Goal: Find specific page/section: Find specific page/section

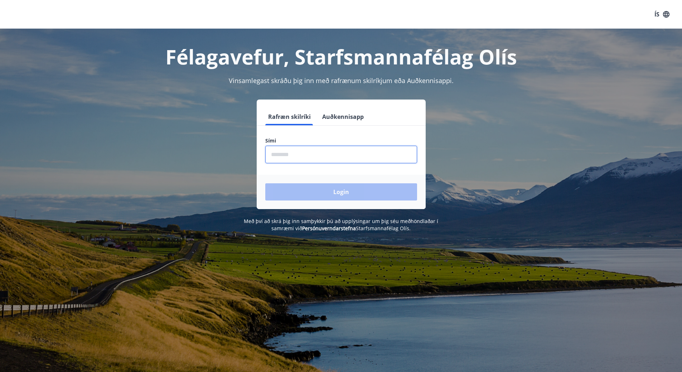
click at [288, 153] on input "phone" at bounding box center [341, 155] width 152 height 18
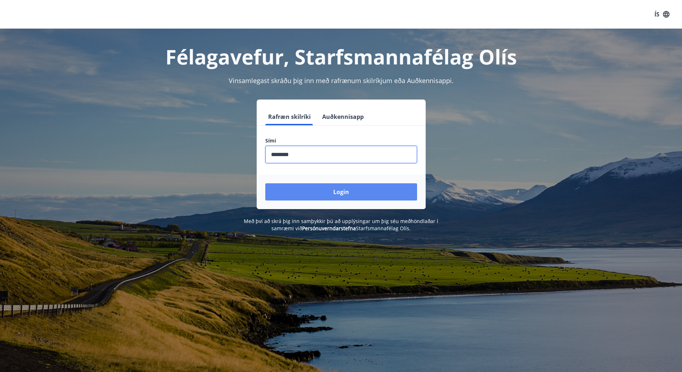
type input "********"
click at [329, 188] on button "Login" at bounding box center [341, 191] width 152 height 17
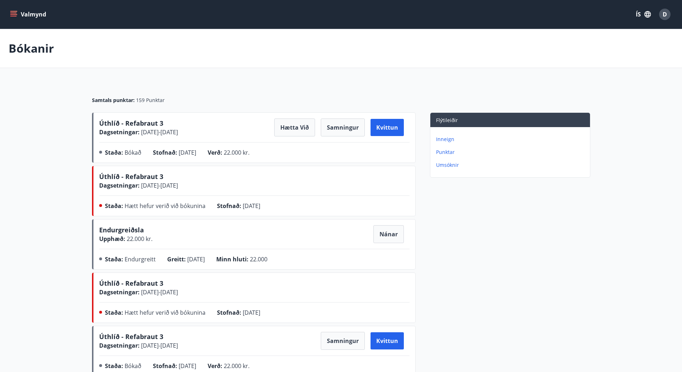
click at [446, 139] on p "Inneign" at bounding box center [511, 139] width 151 height 7
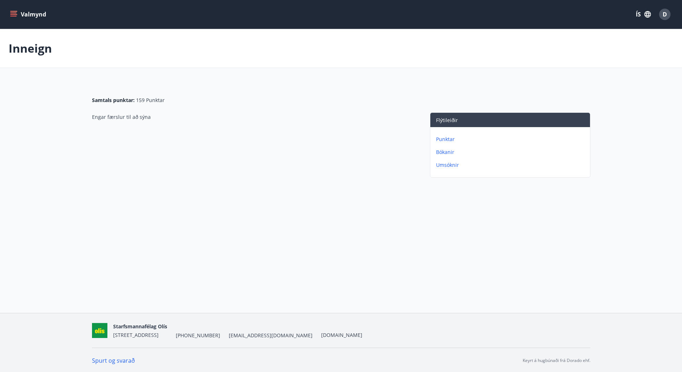
click at [442, 138] on p "Punktar" at bounding box center [511, 139] width 151 height 7
click at [445, 153] on p "Bókanir" at bounding box center [511, 152] width 151 height 7
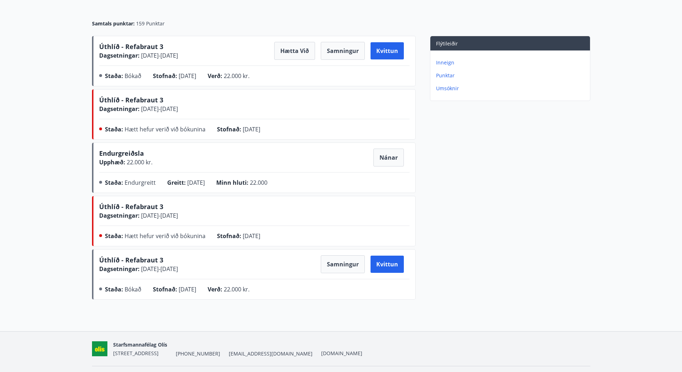
scroll to position [96, 0]
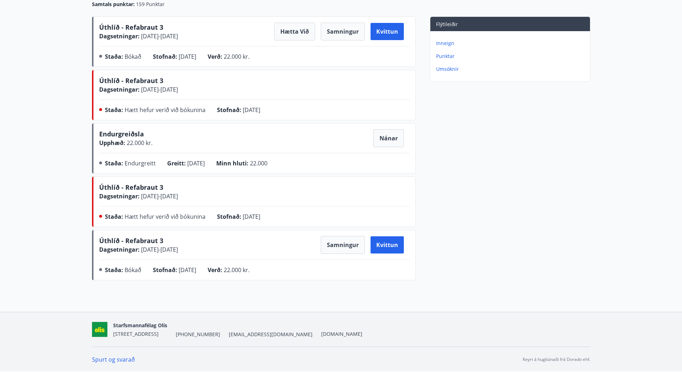
click at [152, 244] on span "Úthlíð - Refabraut 3" at bounding box center [131, 240] width 64 height 9
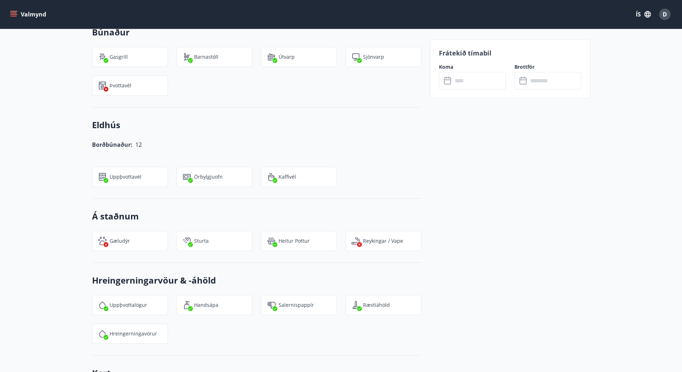
scroll to position [573, 0]
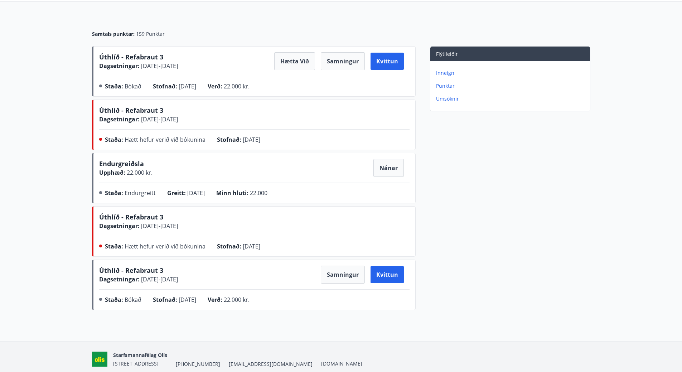
scroll to position [72, 0]
